Goal: Find specific page/section: Find specific page/section

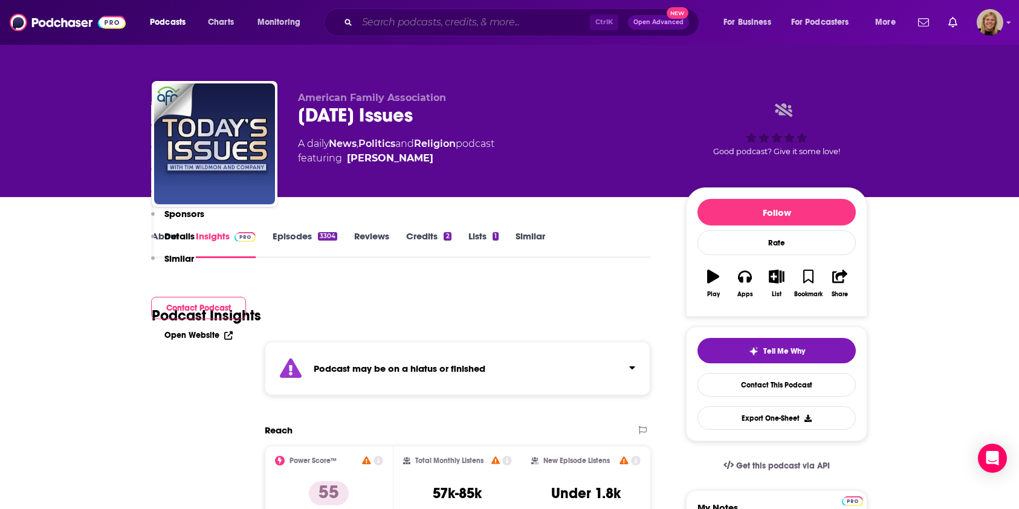
scroll to position [806, 0]
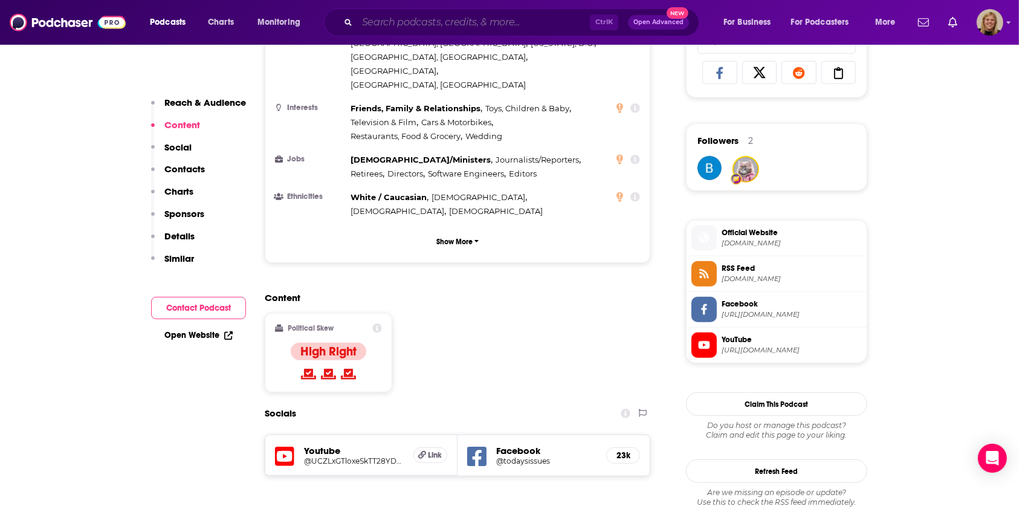
click at [411, 19] on input "Search podcasts, credits, & more..." at bounding box center [473, 22] width 233 height 19
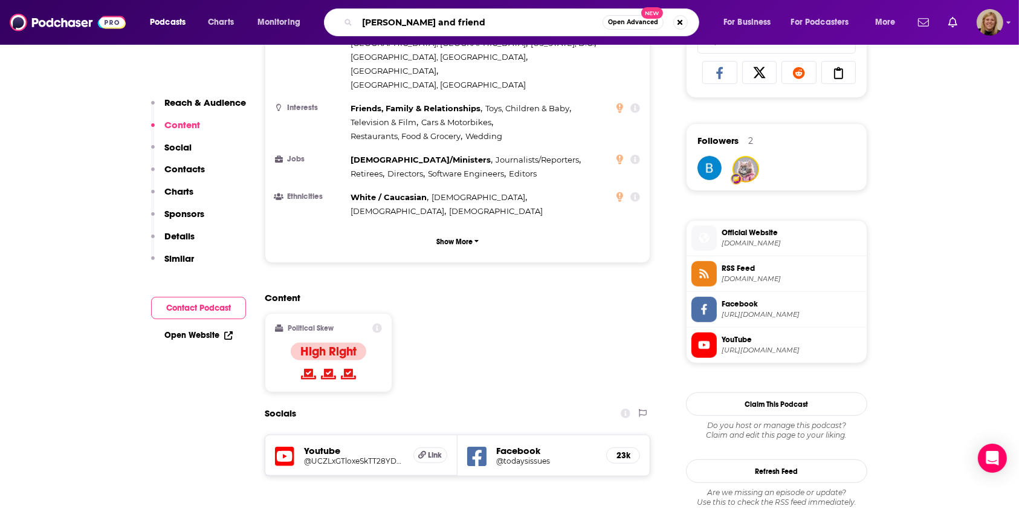
type input "[PERSON_NAME] and friends"
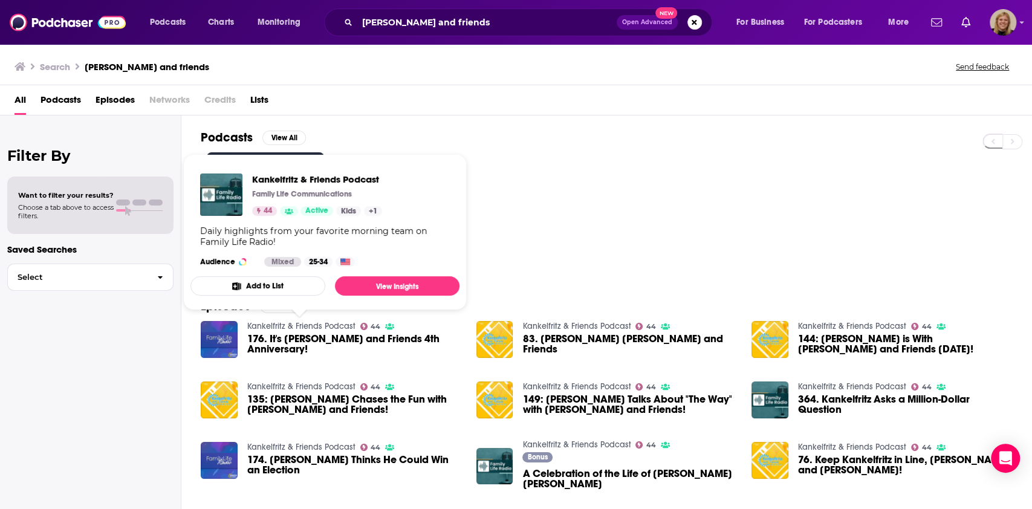
click at [297, 325] on link "Kankelfritz & Friends Podcast" at bounding box center [301, 326] width 108 height 10
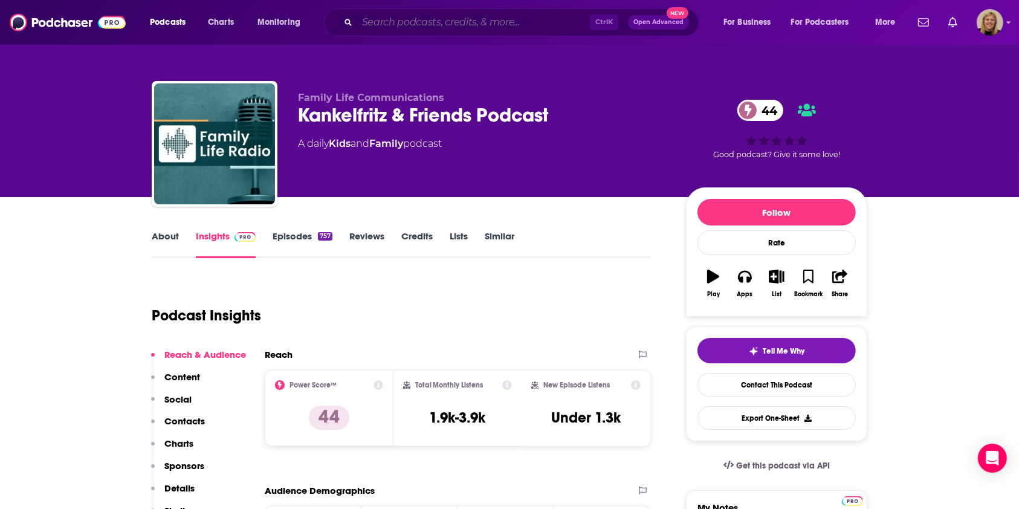
click at [489, 16] on input "Search podcasts, credits, & more..." at bounding box center [473, 22] width 233 height 19
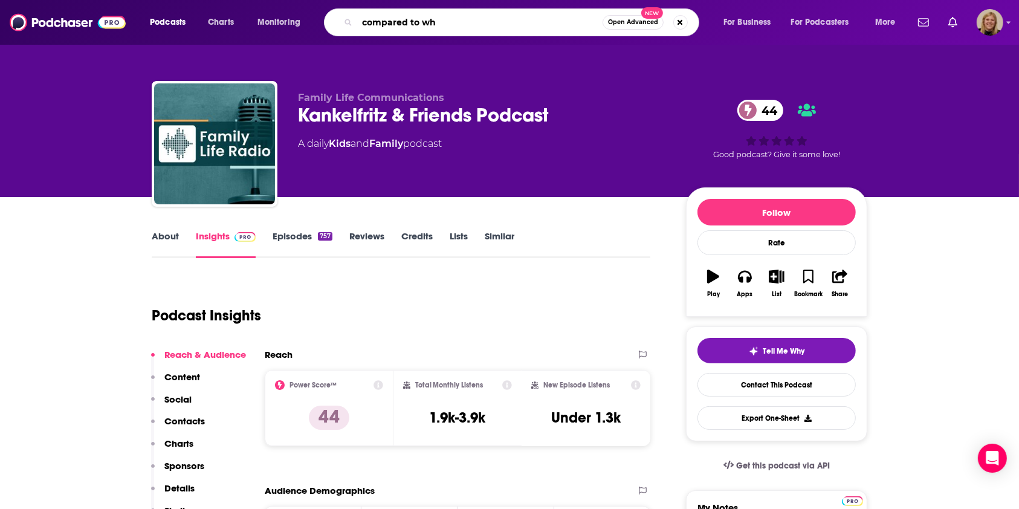
type input "compared to who"
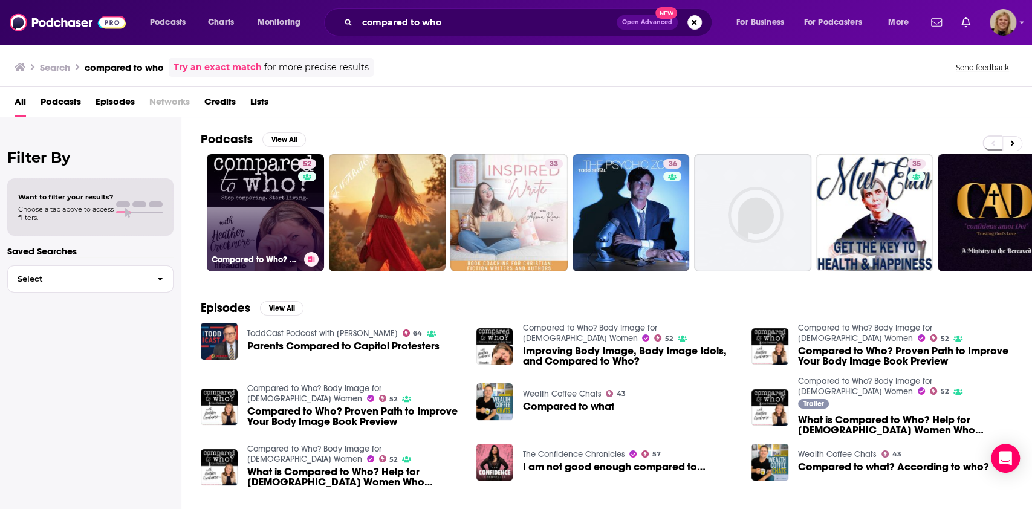
click at [274, 222] on link "52 Compared to Who? Body Image for [DEMOGRAPHIC_DATA] Women" at bounding box center [265, 212] width 117 height 117
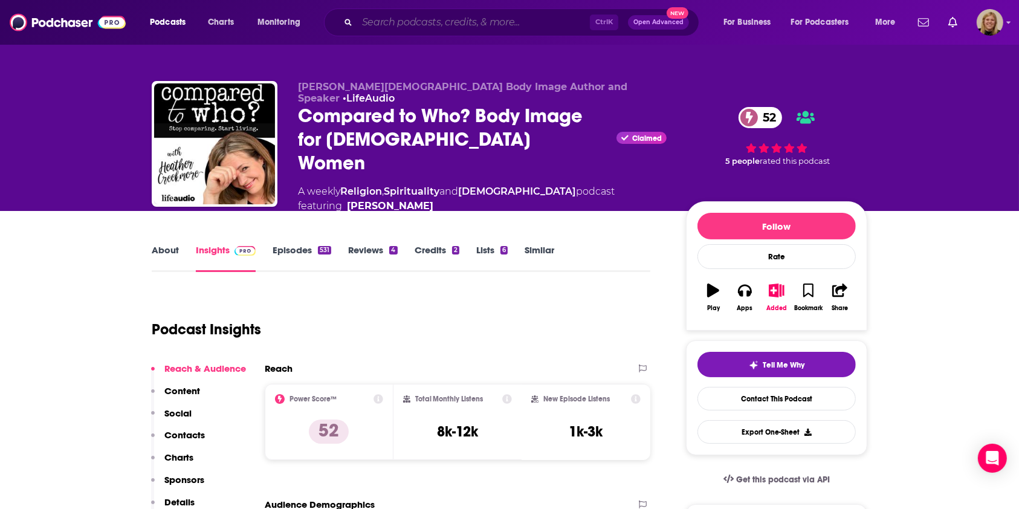
click at [547, 21] on input "Search podcasts, credits, & more..." at bounding box center [473, 22] width 233 height 19
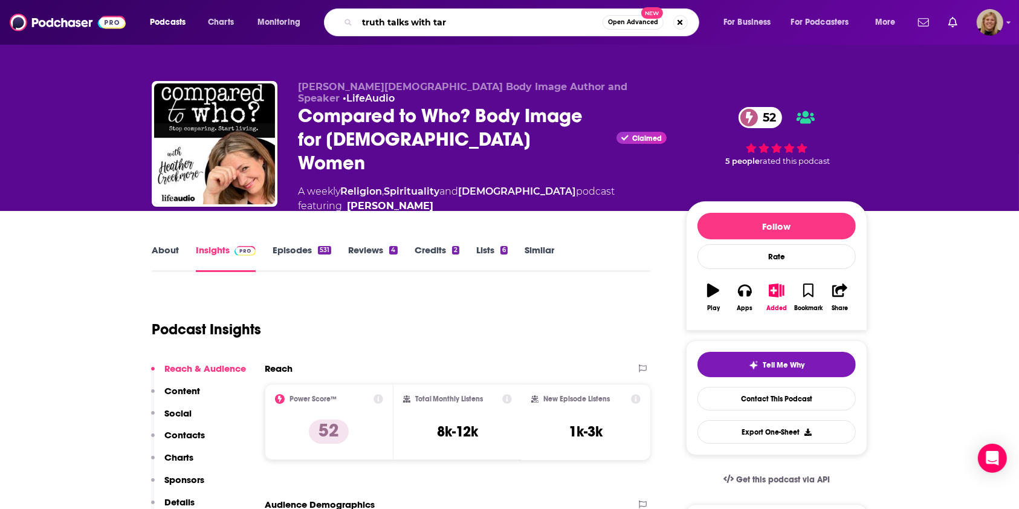
type input "truth talks with [PERSON_NAME]"
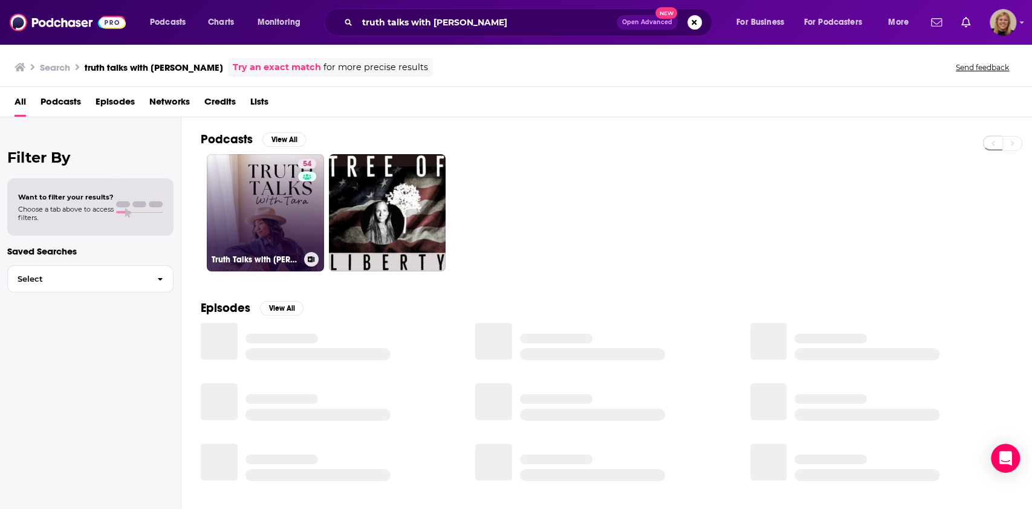
click at [273, 221] on link "54 Truth Talks with [PERSON_NAME]" at bounding box center [265, 212] width 117 height 117
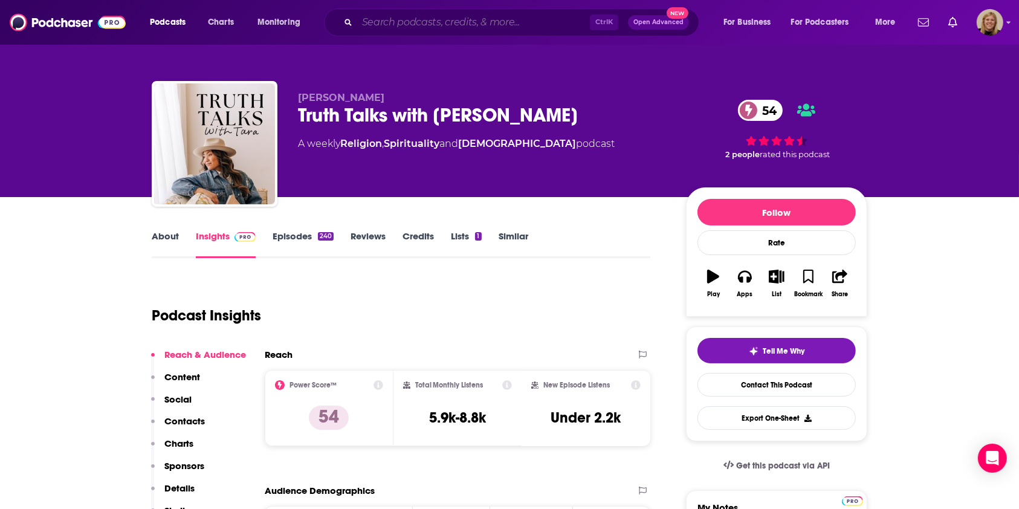
click at [496, 25] on input "Search podcasts, credits, & more..." at bounding box center [473, 22] width 233 height 19
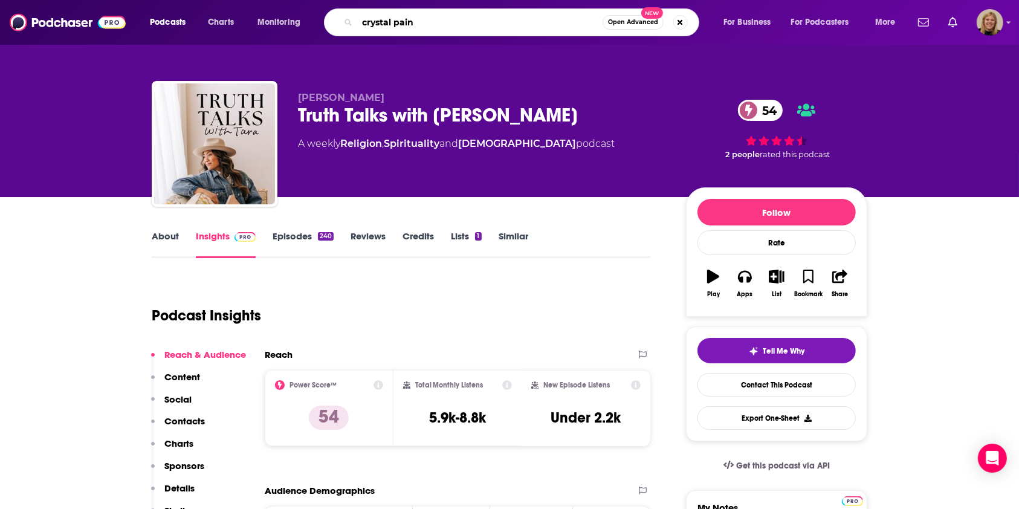
type input "[PERSON_NAME]"
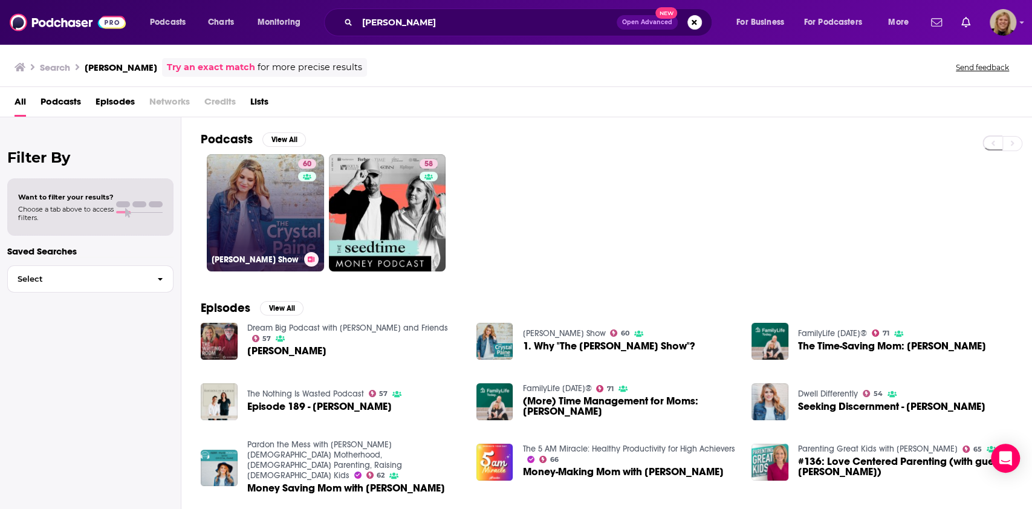
click at [263, 198] on link "60 [PERSON_NAME] Show" at bounding box center [265, 212] width 117 height 117
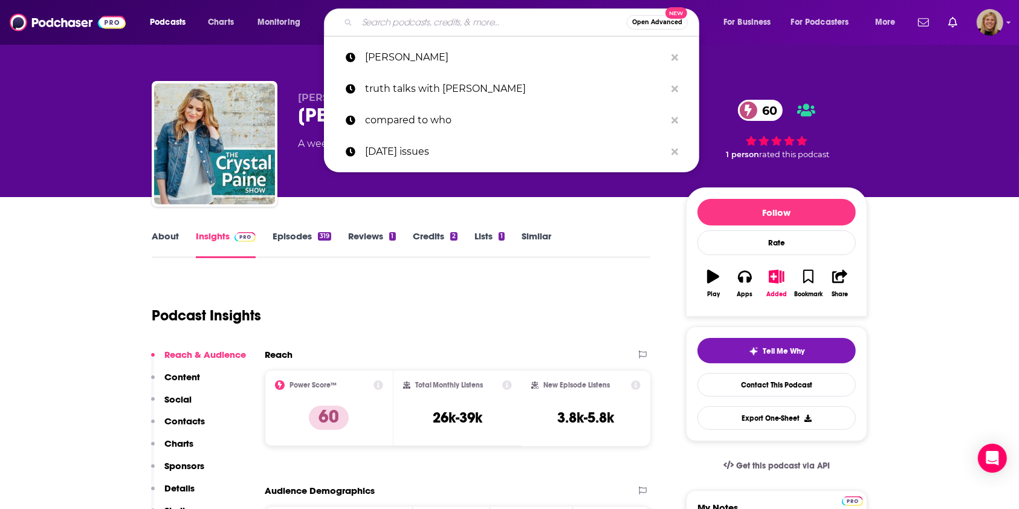
click at [442, 18] on input "Search podcasts, credits, & more..." at bounding box center [492, 22] width 270 height 19
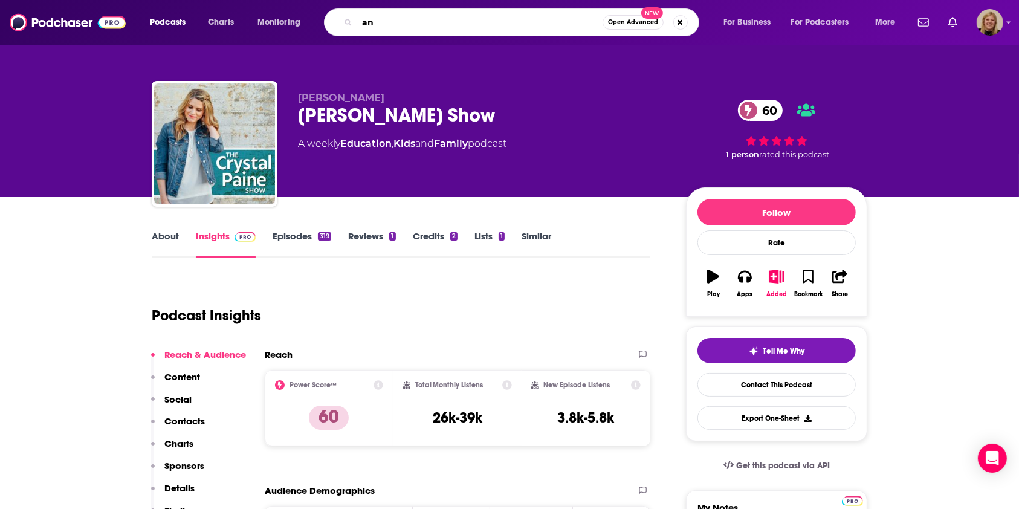
type input "a"
type input "that sounds fun"
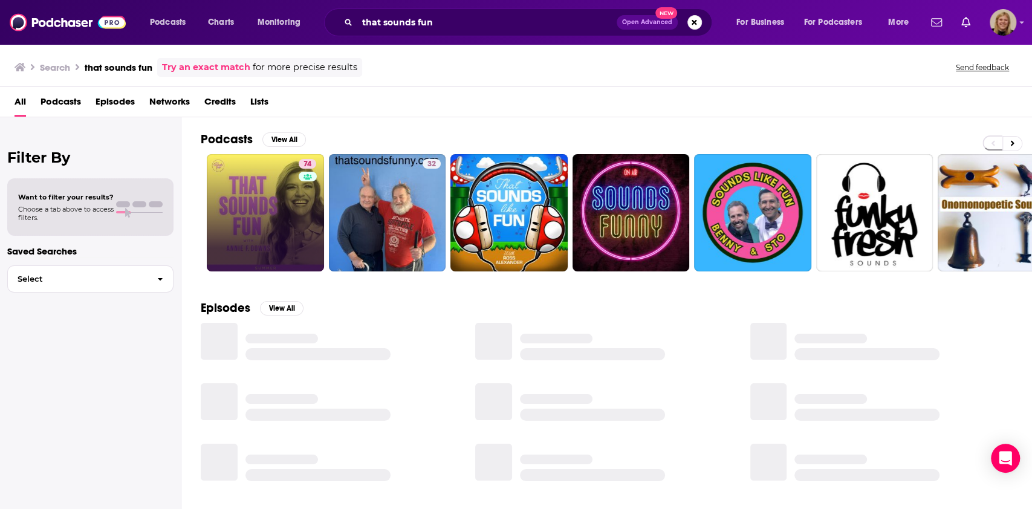
click at [285, 202] on link "74" at bounding box center [265, 212] width 117 height 117
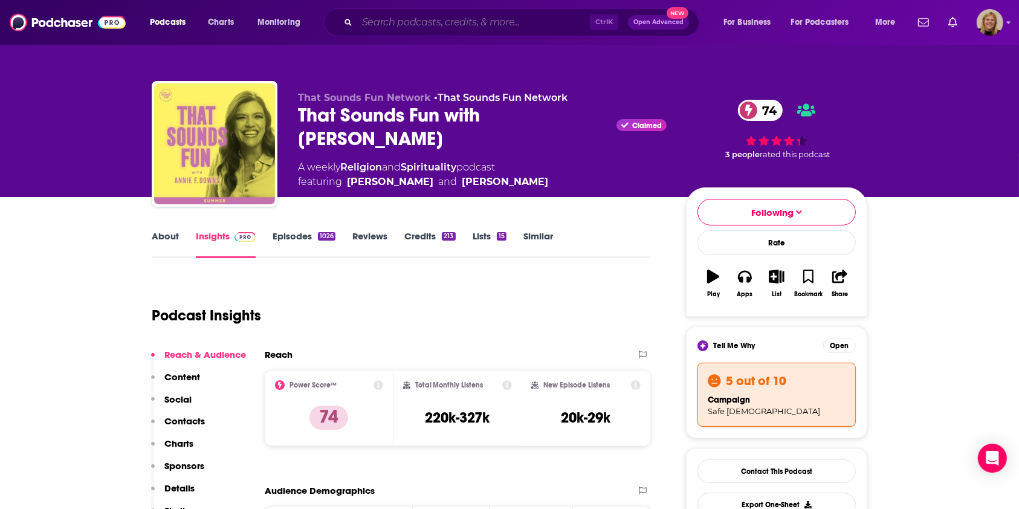
click at [434, 16] on input "Search podcasts, credits, & more..." at bounding box center [473, 22] width 233 height 19
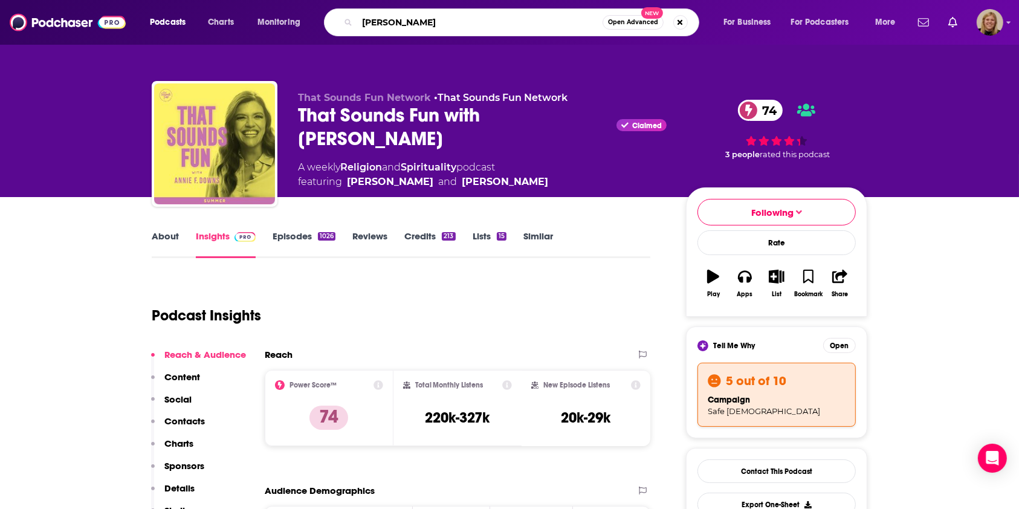
type input "[PERSON_NAME]"
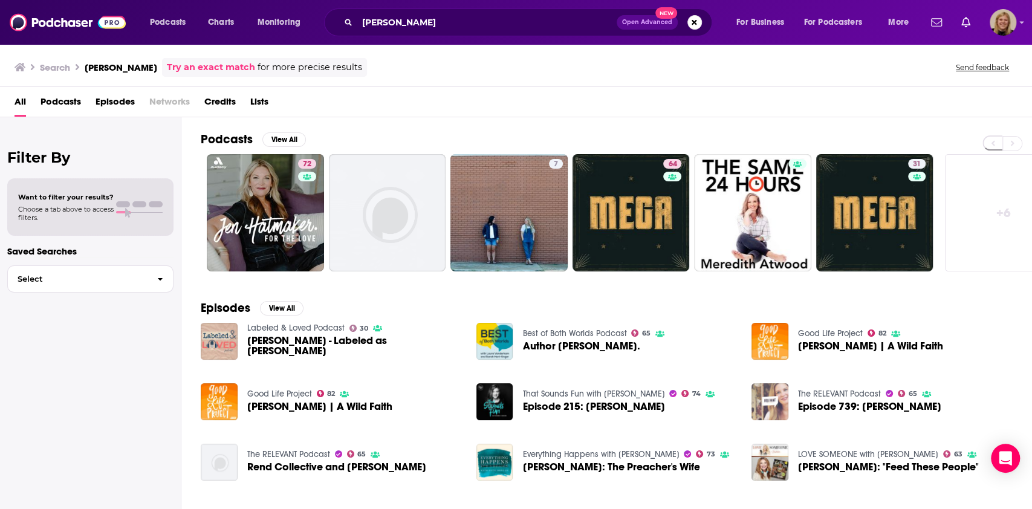
click at [777, 402] on img "Episode 739: Jen Hatmaker" at bounding box center [769, 401] width 37 height 37
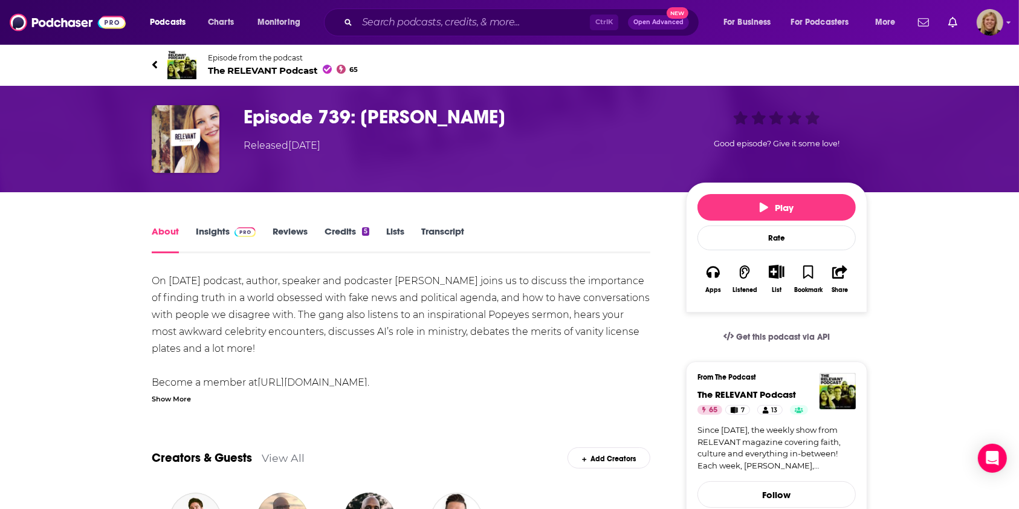
click at [223, 57] on span "Episode from the podcast" at bounding box center [283, 57] width 150 height 9
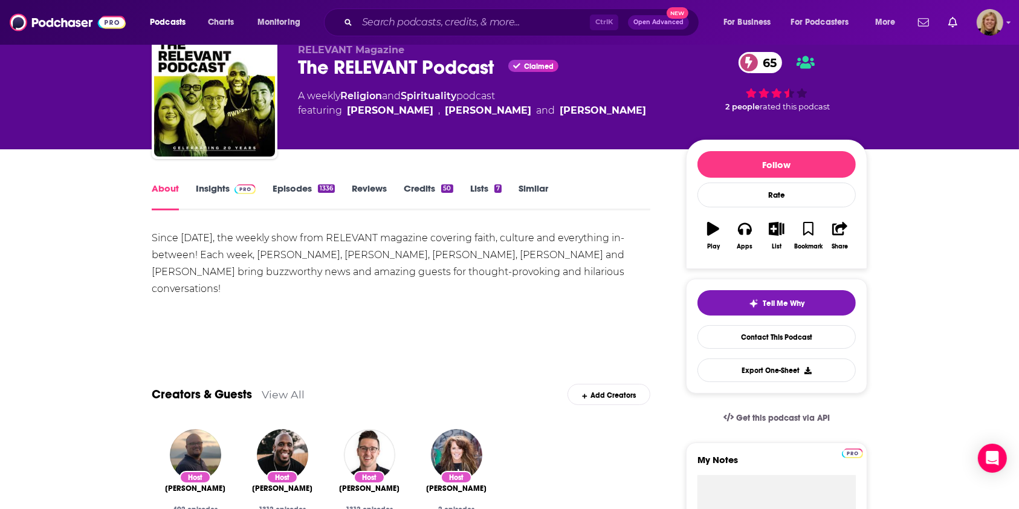
scroll to position [7, 0]
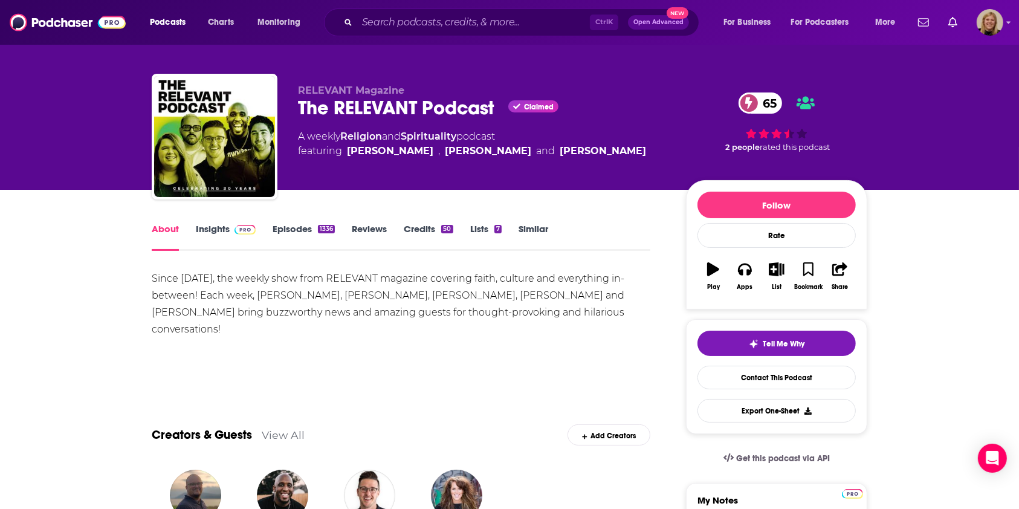
click at [207, 222] on div "About Insights Episodes 1336 Reviews Credits 50 Lists 7 Similar" at bounding box center [401, 236] width 499 height 30
click at [207, 230] on link "Insights" at bounding box center [226, 237] width 60 height 28
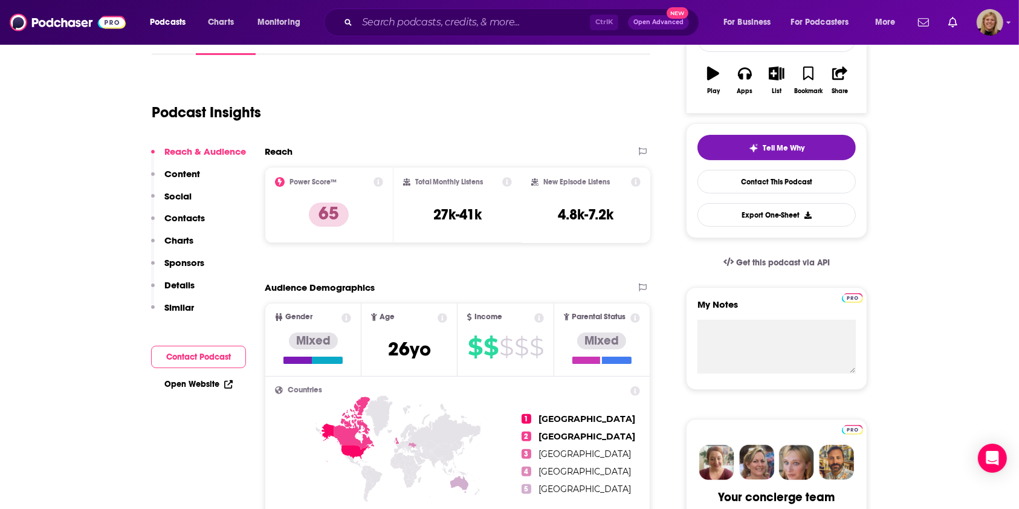
click at [211, 355] on button "Contact Podcast" at bounding box center [198, 357] width 95 height 22
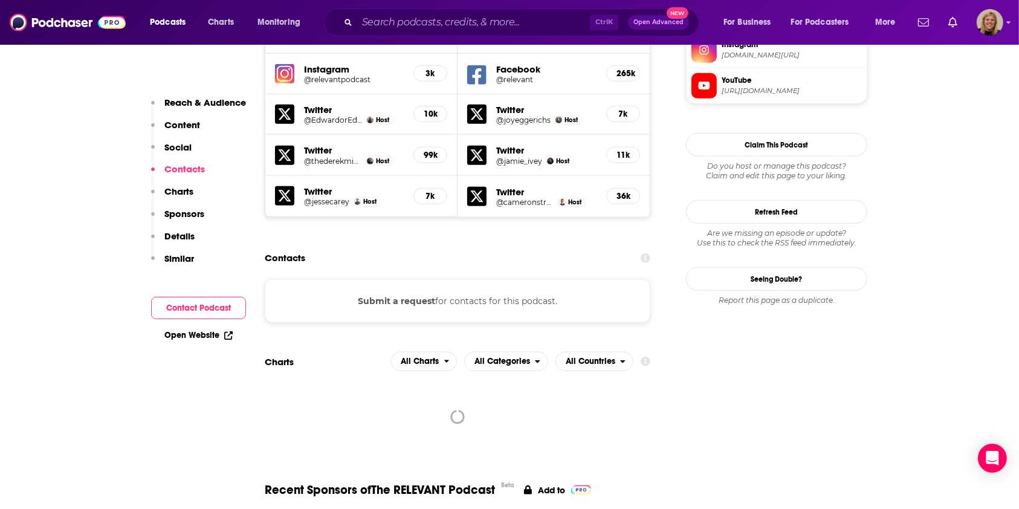
scroll to position [1146, 0]
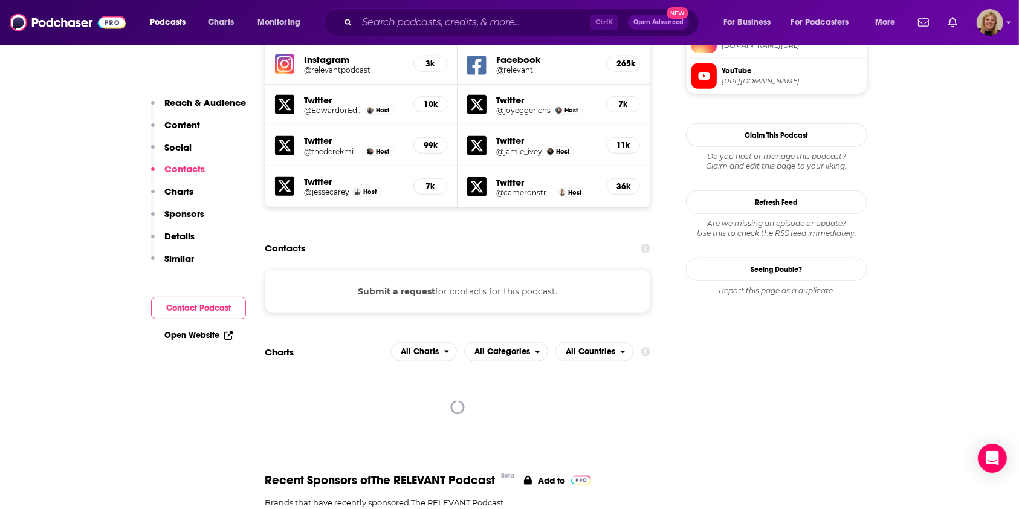
click at [381, 285] on button "Submit a request" at bounding box center [396, 291] width 77 height 13
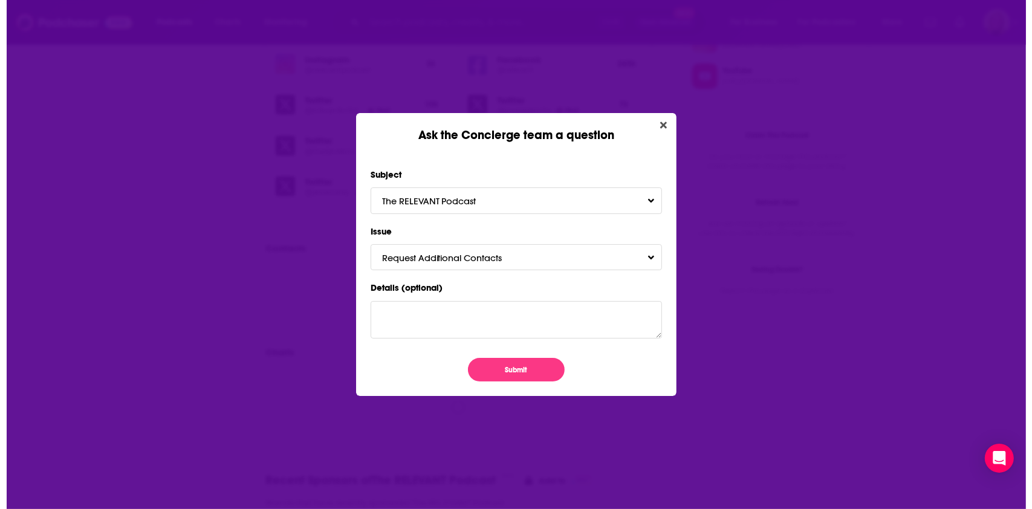
scroll to position [0, 0]
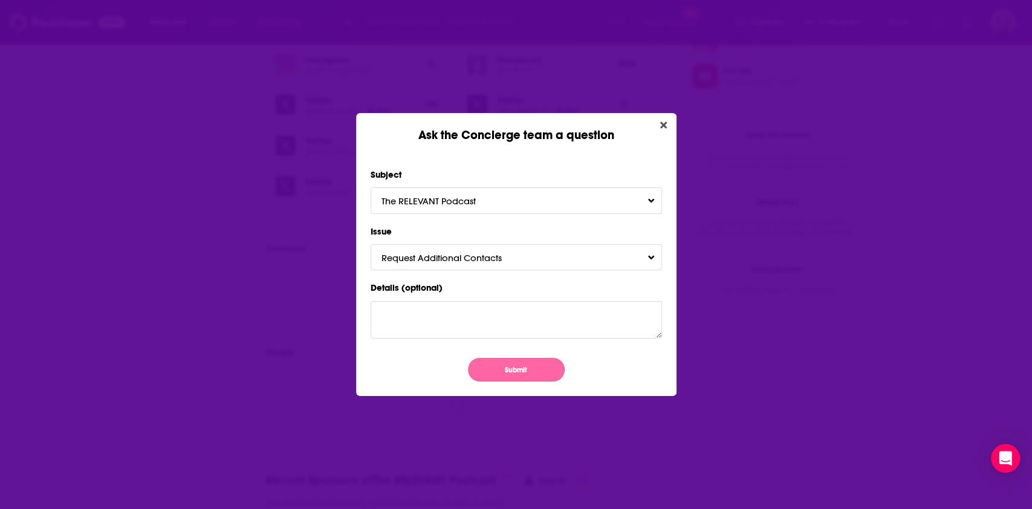
click at [517, 365] on button "Submit" at bounding box center [516, 370] width 97 height 24
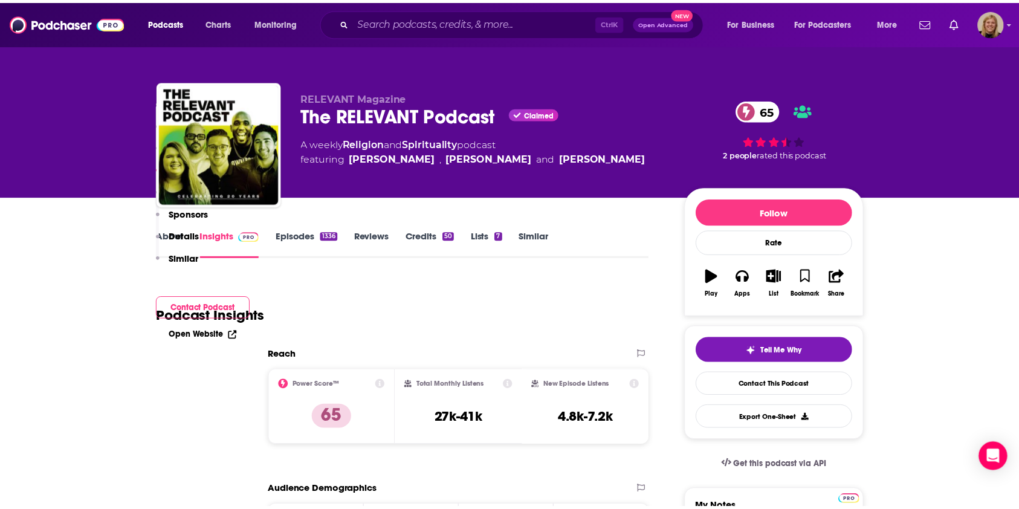
scroll to position [1146, 0]
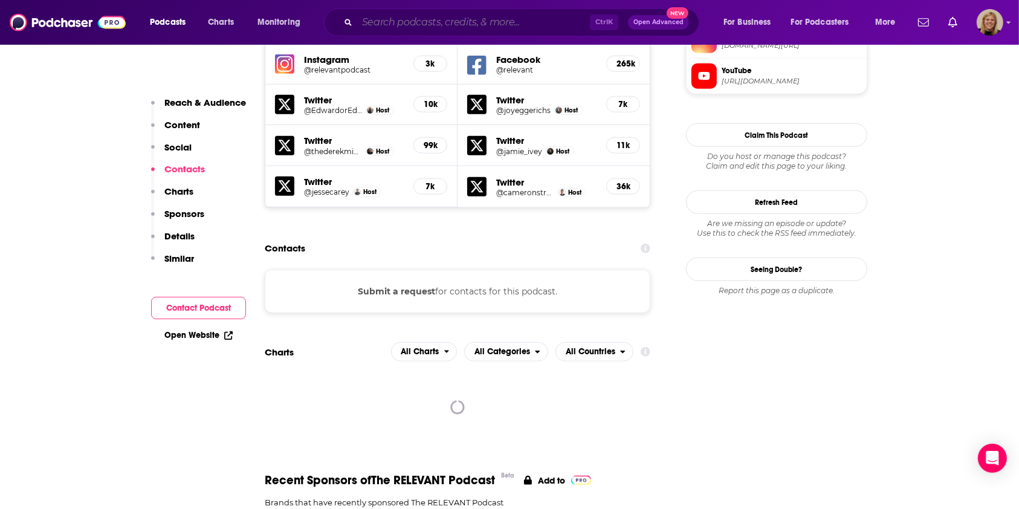
click at [523, 25] on input "Search podcasts, credits, & more..." at bounding box center [473, 22] width 233 height 19
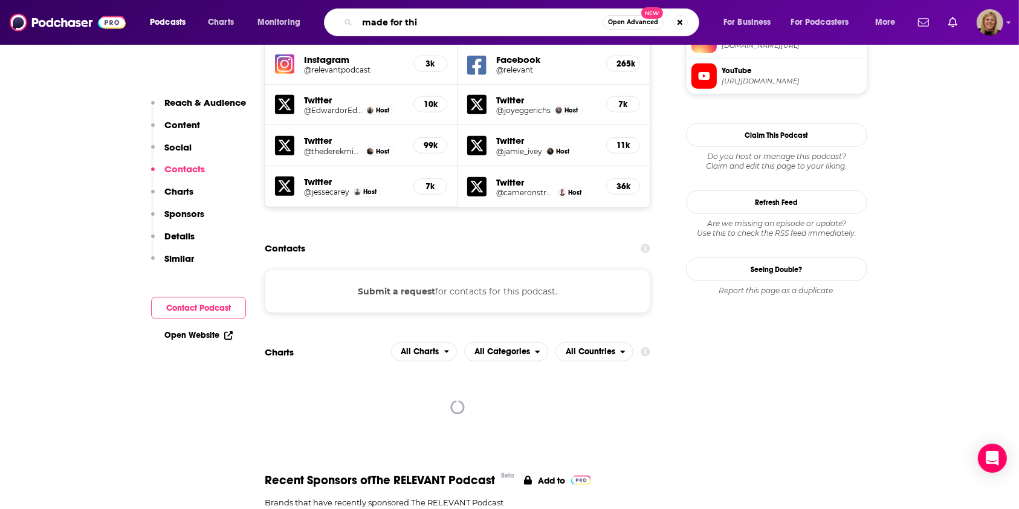
type input "made for this"
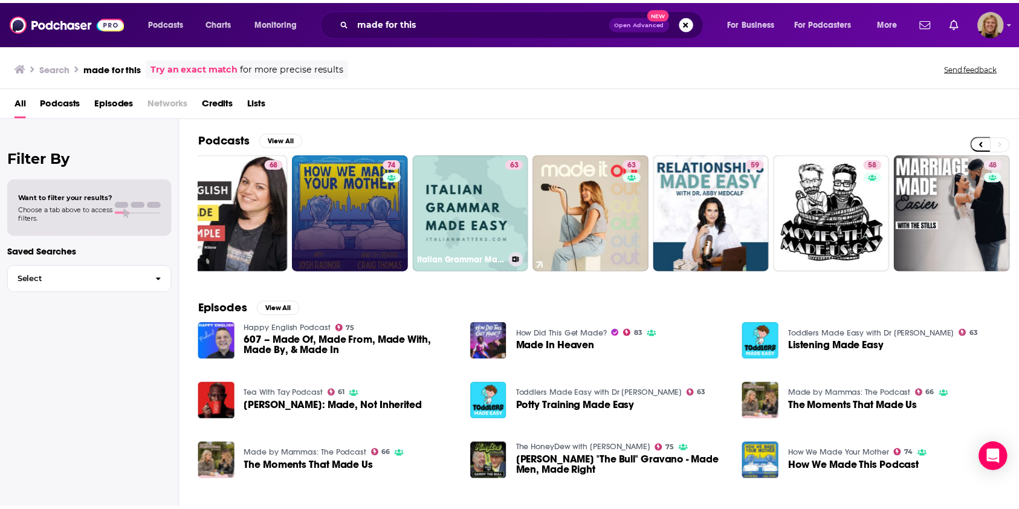
scroll to position [0, 279]
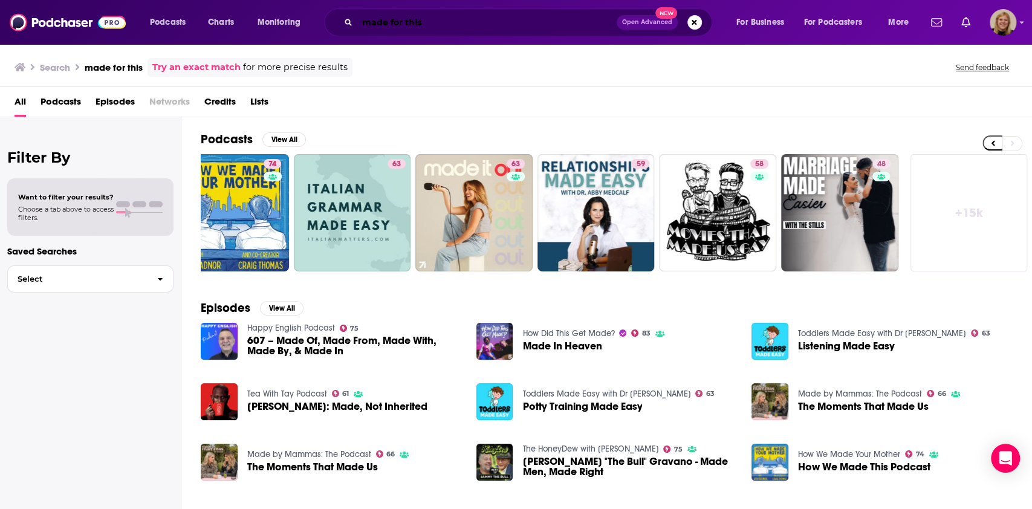
click at [392, 21] on input "made for this" at bounding box center [486, 22] width 259 height 19
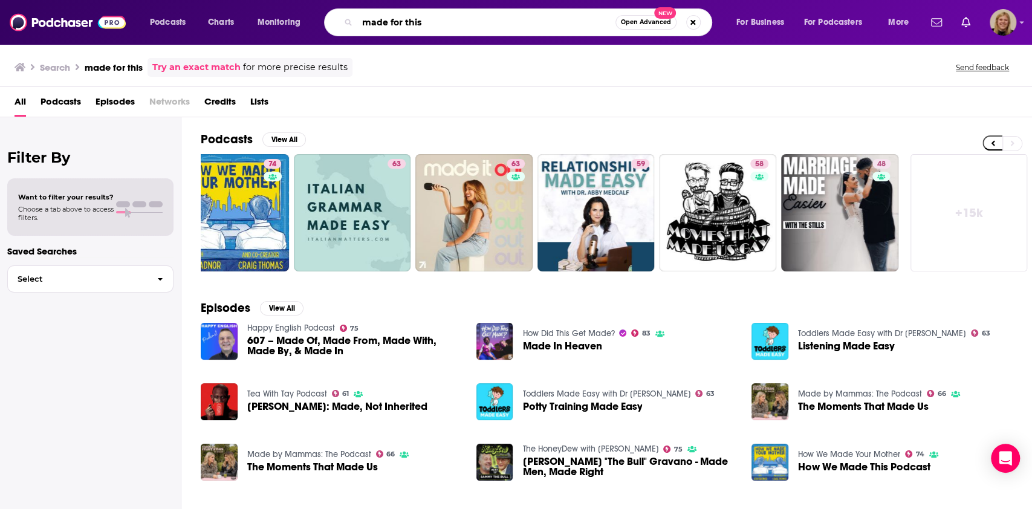
click at [392, 21] on input "made for this" at bounding box center [486, 22] width 258 height 19
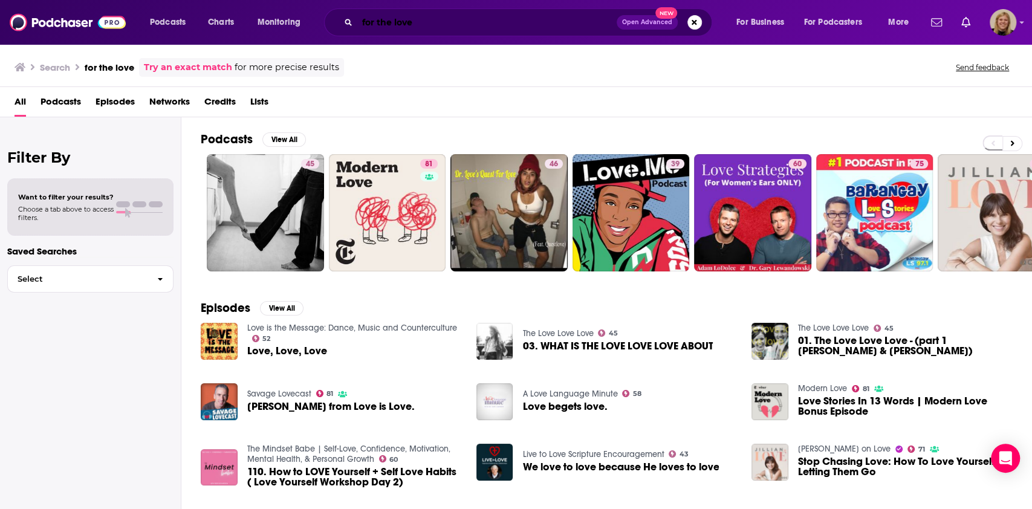
click at [392, 21] on input "for the love" at bounding box center [486, 22] width 259 height 19
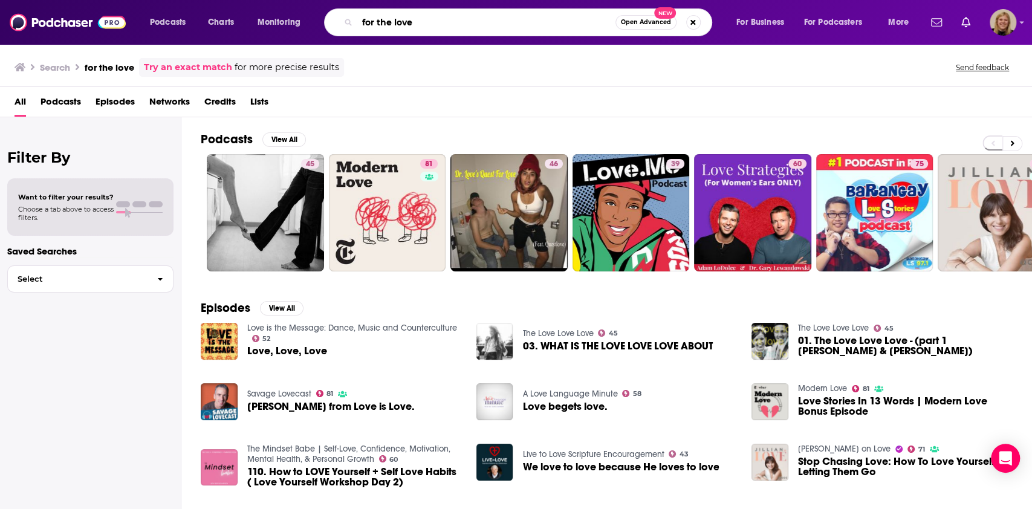
click at [392, 21] on input "for the love" at bounding box center [486, 22] width 258 height 19
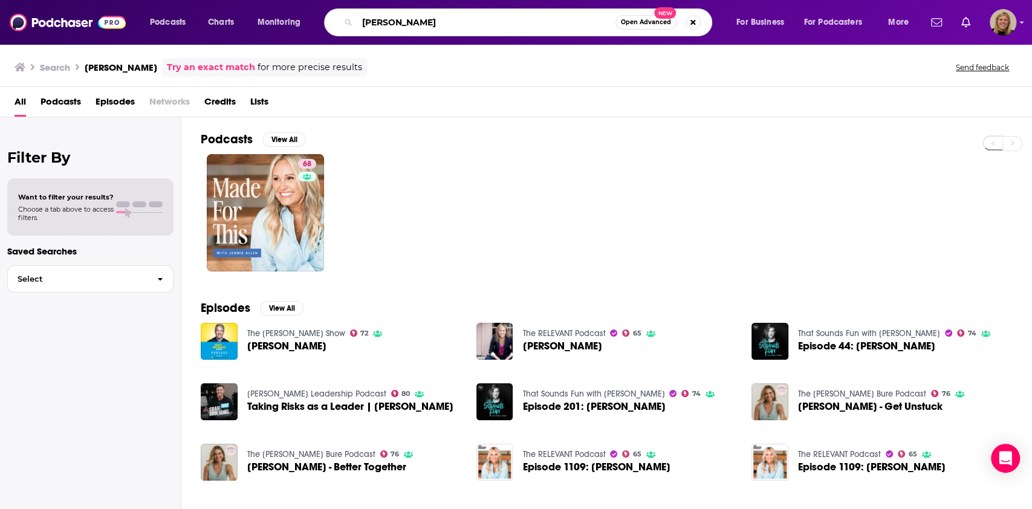
click at [411, 22] on input "[PERSON_NAME]" at bounding box center [486, 22] width 258 height 19
type input "[PERSON_NAME]"
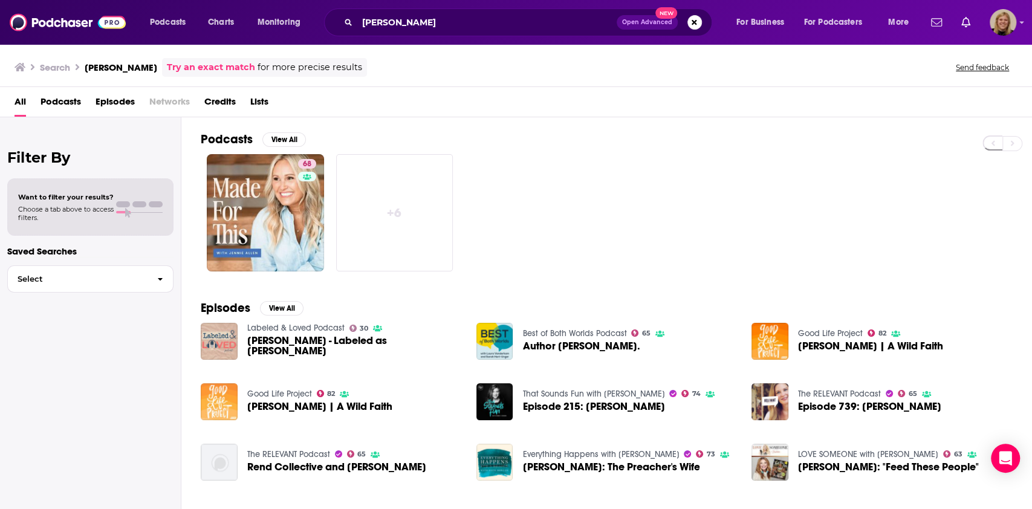
click at [223, 410] on img "Jen Hatmaker | A Wild Faith" at bounding box center [219, 401] width 37 height 37
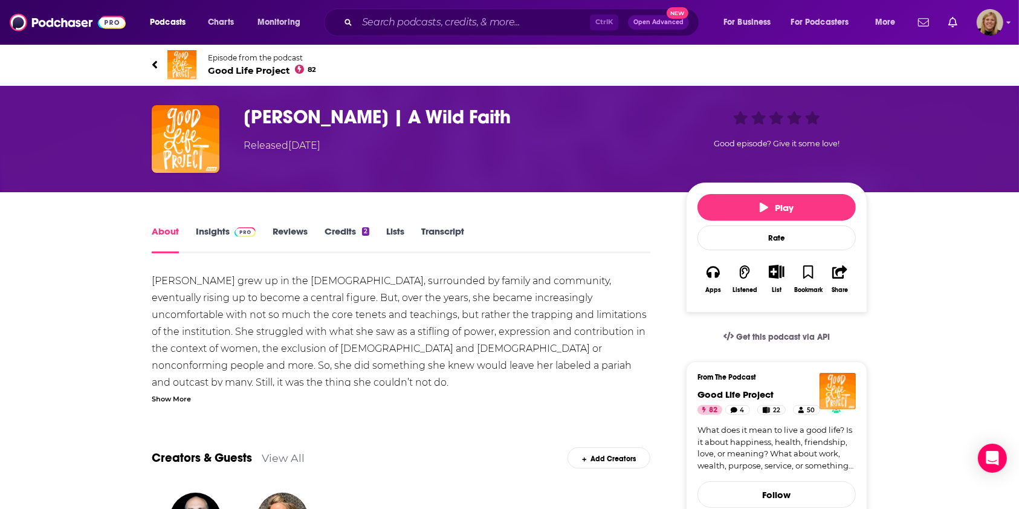
click at [248, 66] on span "Good Life Project 82" at bounding box center [262, 70] width 108 height 11
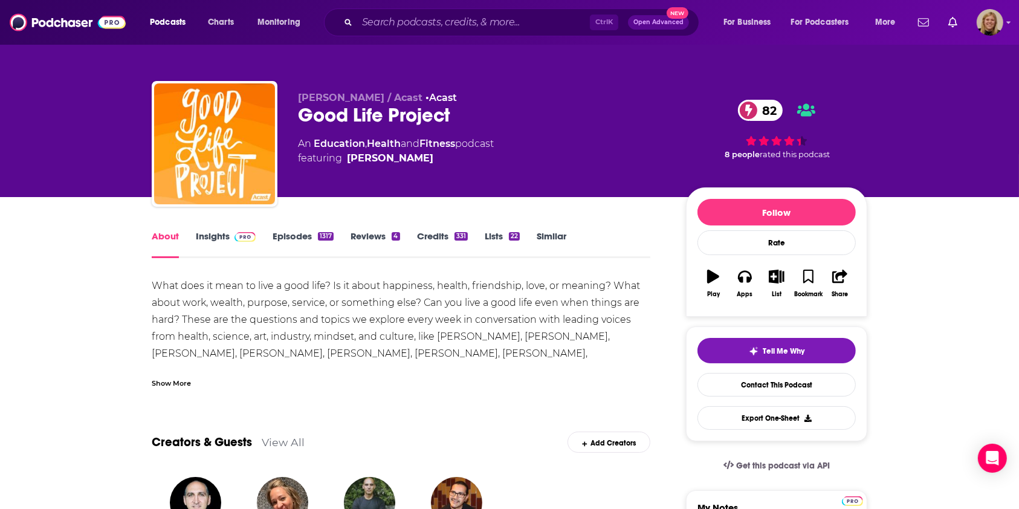
click at [164, 376] on div "Show More" at bounding box center [171, 381] width 39 height 11
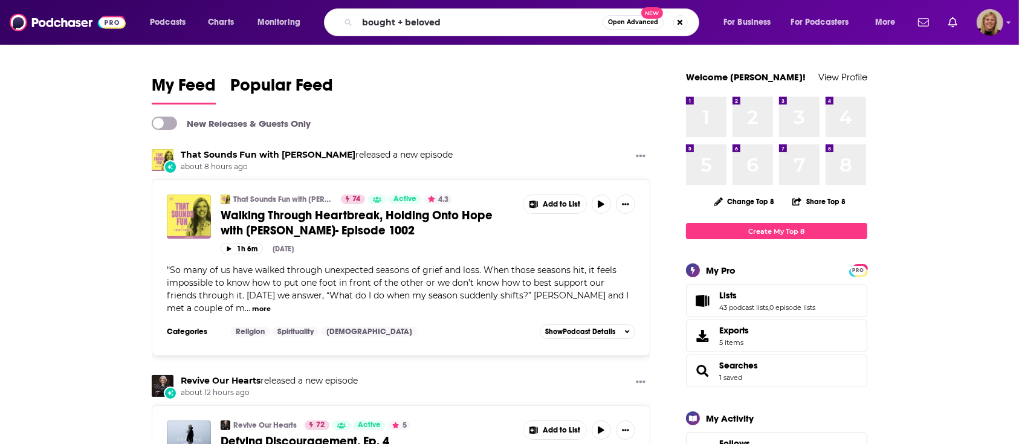
type input "bought + beloved"
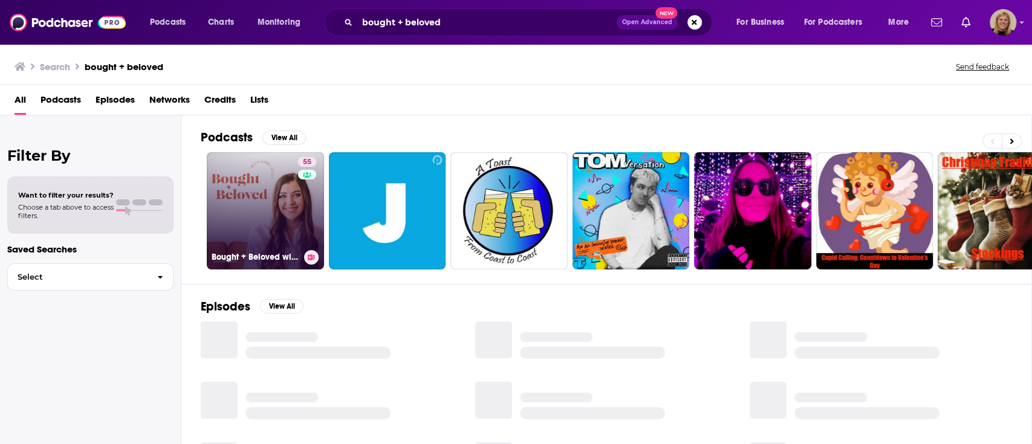
click at [230, 213] on link "55 Bought + Beloved with [PERSON_NAME]" at bounding box center [265, 210] width 117 height 117
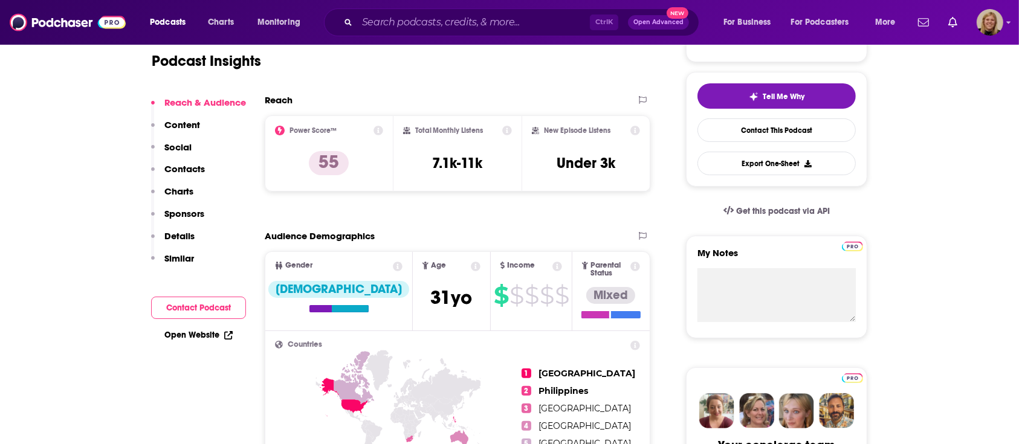
click at [193, 306] on button "Contact Podcast" at bounding box center [198, 308] width 95 height 22
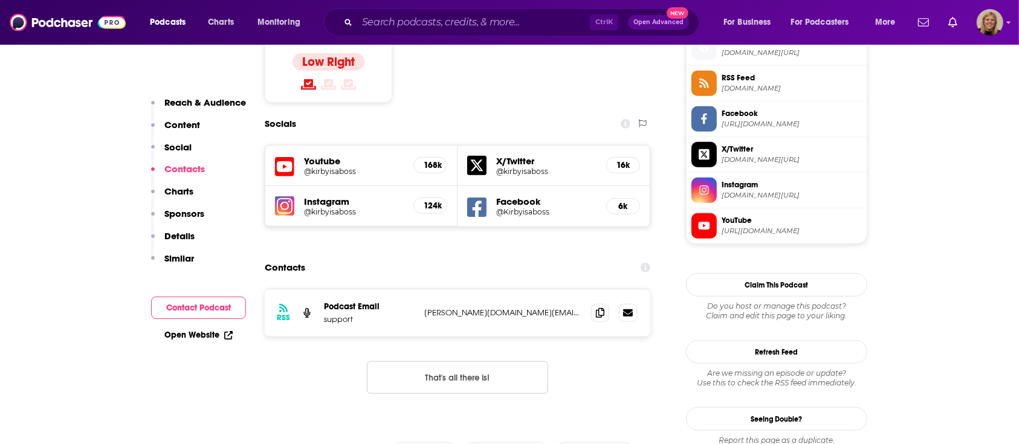
scroll to position [1008, 0]
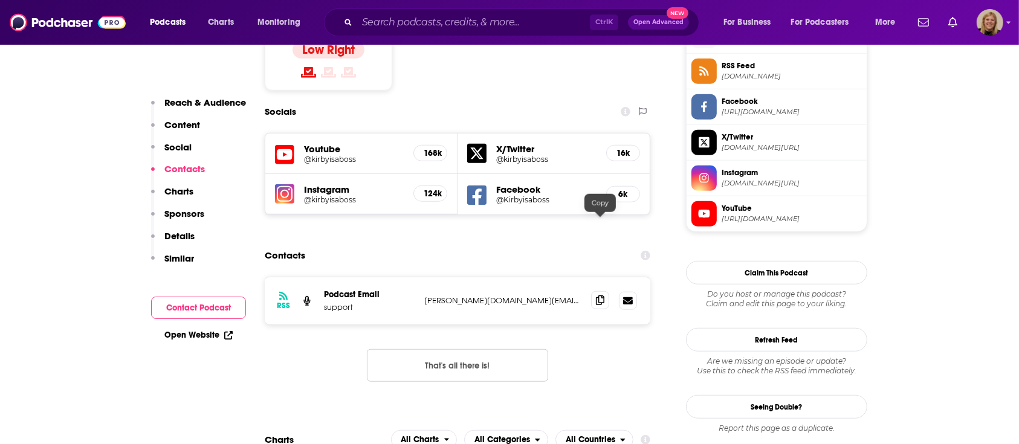
click at [599, 296] on icon at bounding box center [600, 301] width 8 height 10
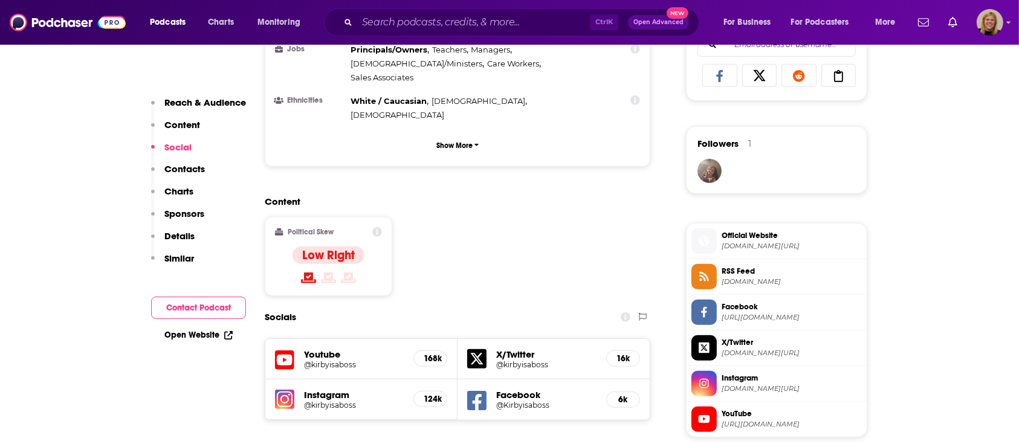
scroll to position [800, 0]
